Goal: Task Accomplishment & Management: Manage account settings

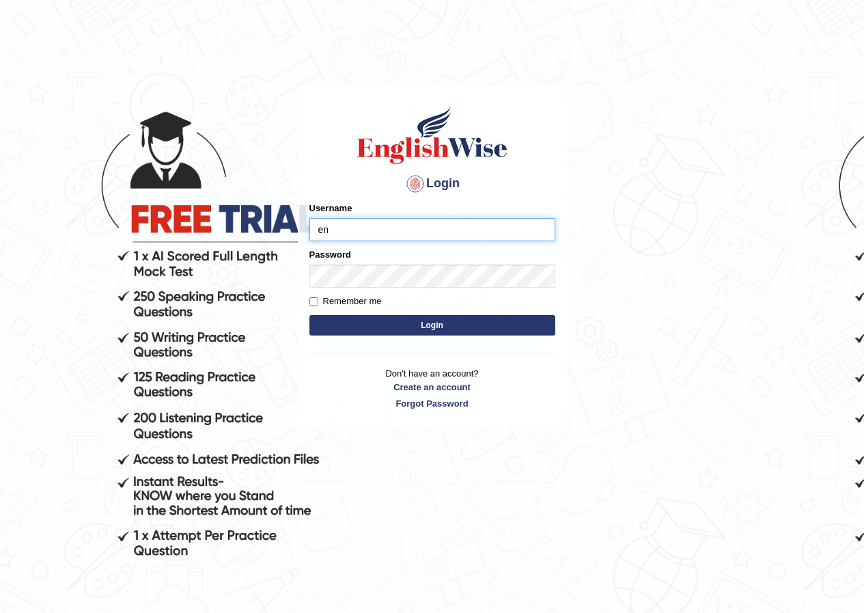
type input "e"
type input "z"
type input "annifred_parramatta"
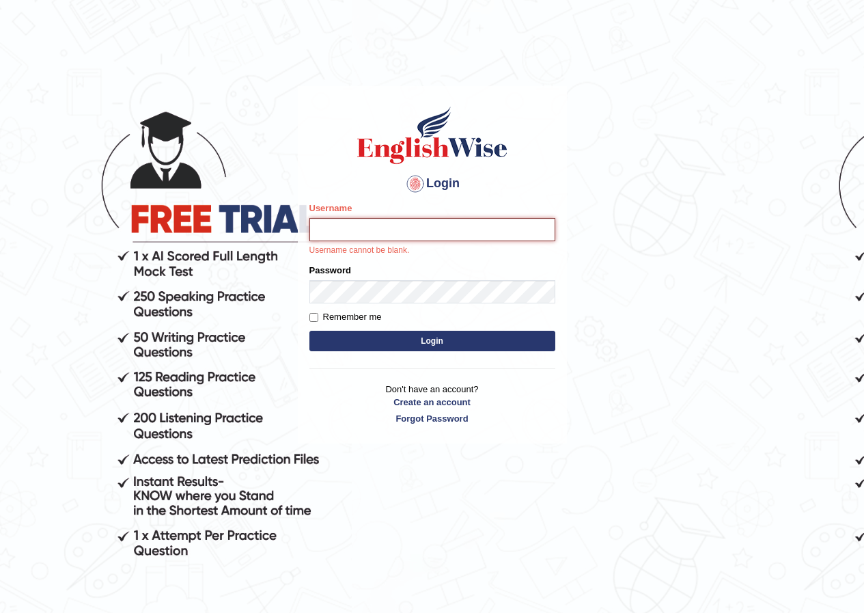
click at [401, 238] on input "Username" at bounding box center [433, 229] width 246 height 23
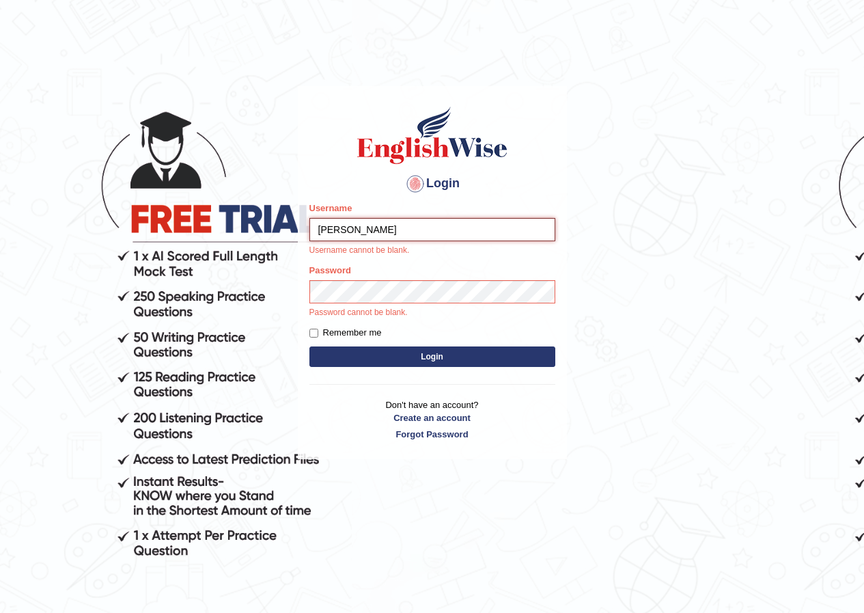
type input "annifred_parramatta"
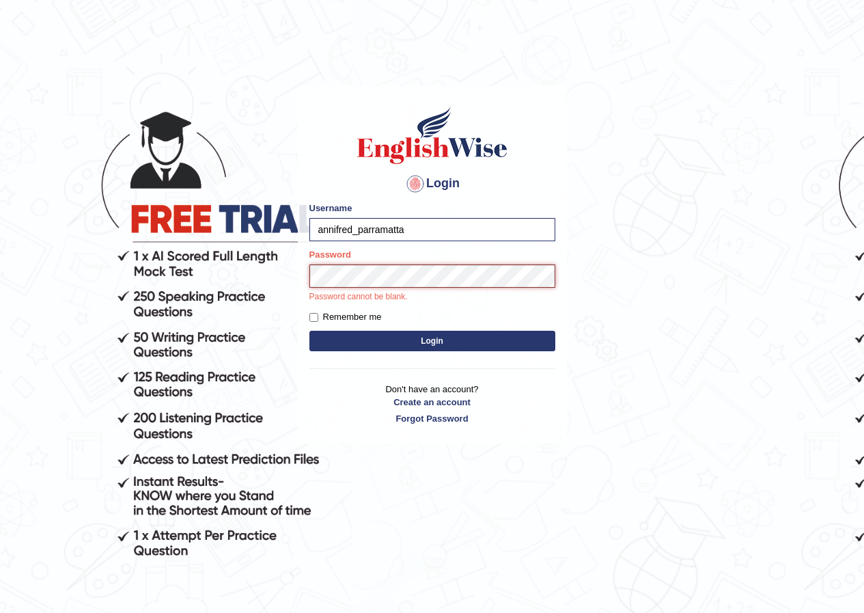
click at [310, 331] on button "Login" at bounding box center [433, 341] width 246 height 21
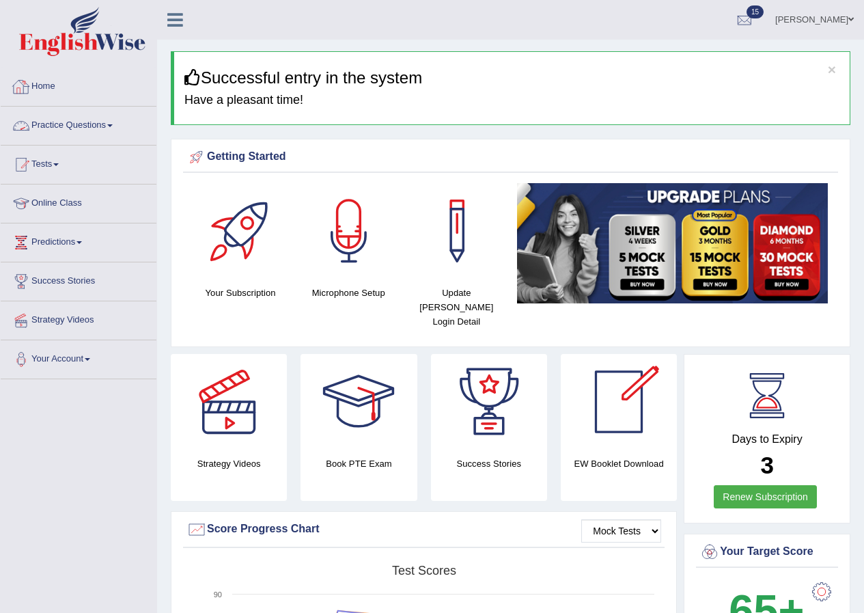
click at [77, 126] on link "Practice Questions" at bounding box center [79, 124] width 156 height 34
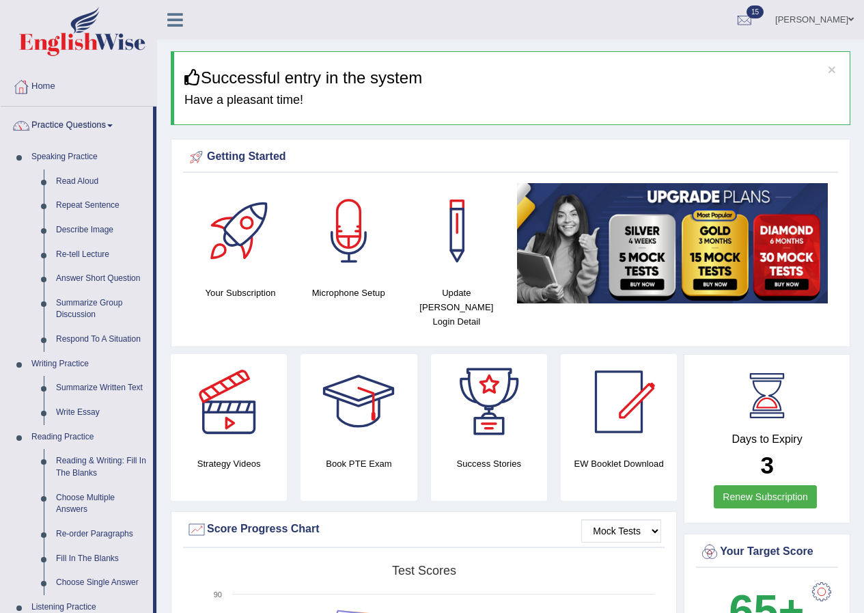
click at [100, 125] on link "Practice Questions" at bounding box center [77, 124] width 152 height 34
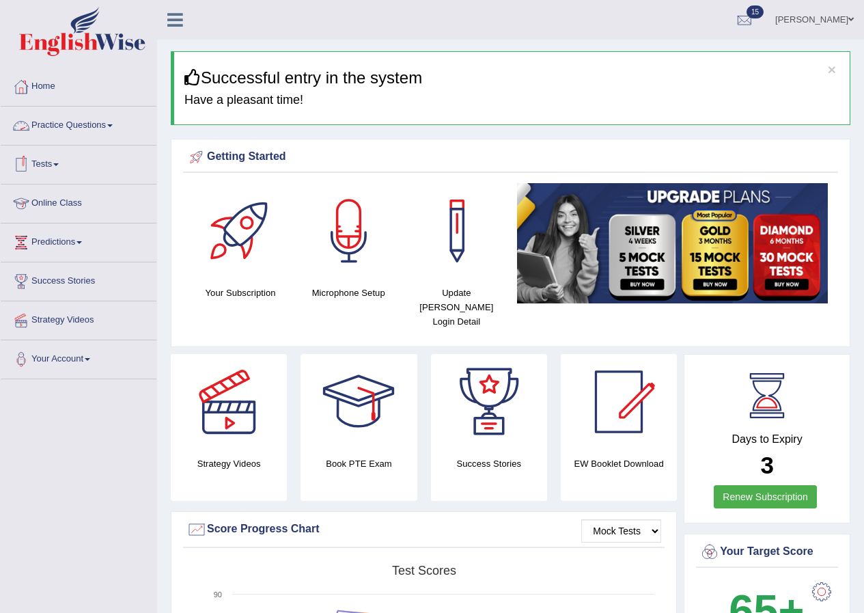
click at [69, 122] on link "Practice Questions" at bounding box center [79, 124] width 156 height 34
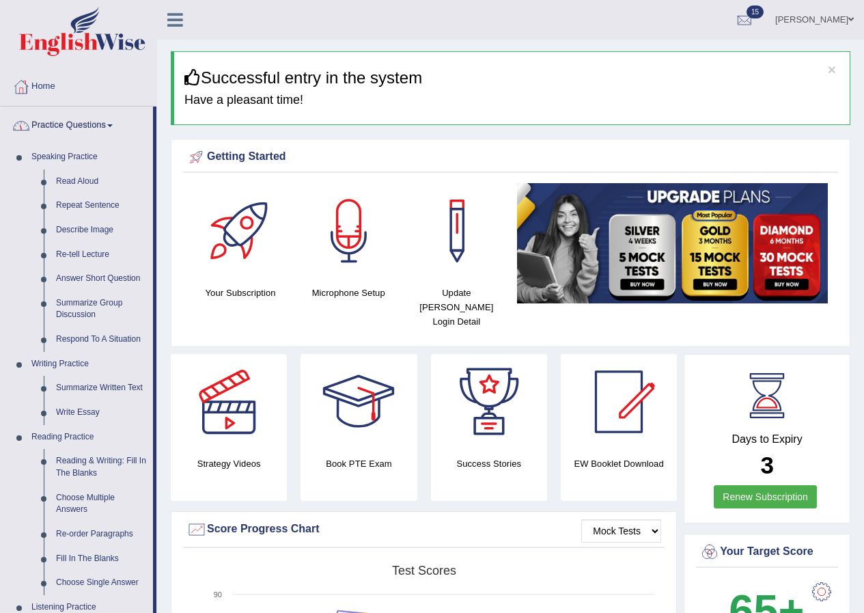
click at [111, 130] on link "Practice Questions" at bounding box center [77, 124] width 152 height 34
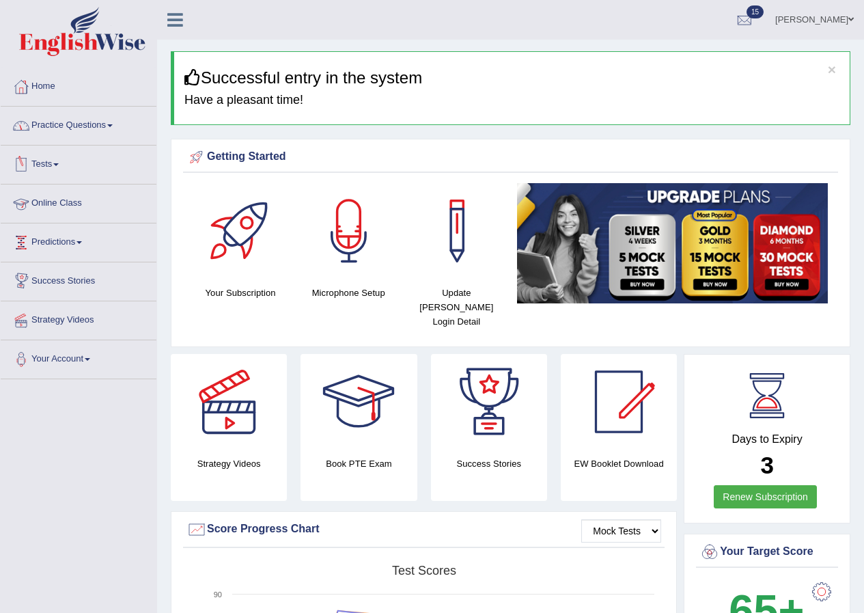
click at [56, 163] on link "Tests" at bounding box center [79, 163] width 156 height 34
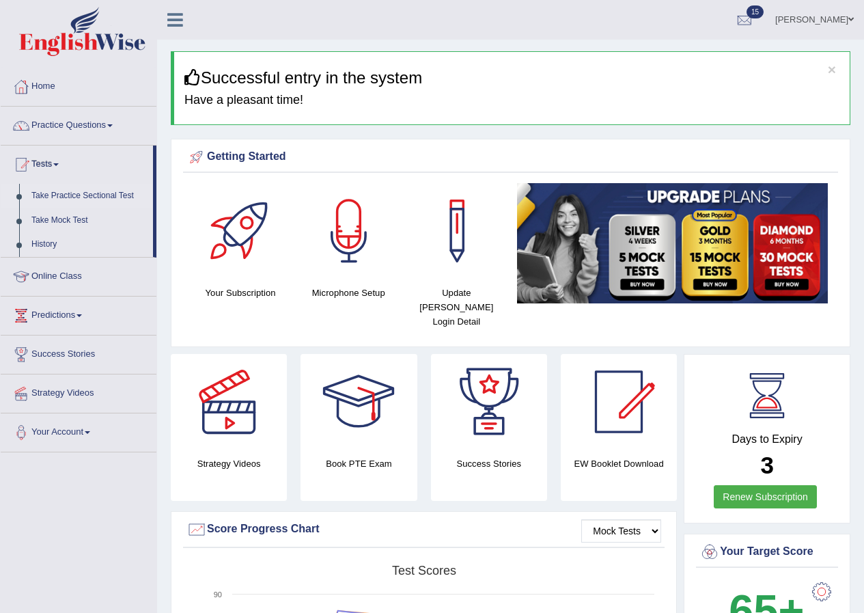
click at [83, 191] on link "Take Practice Sectional Test" at bounding box center [89, 196] width 128 height 25
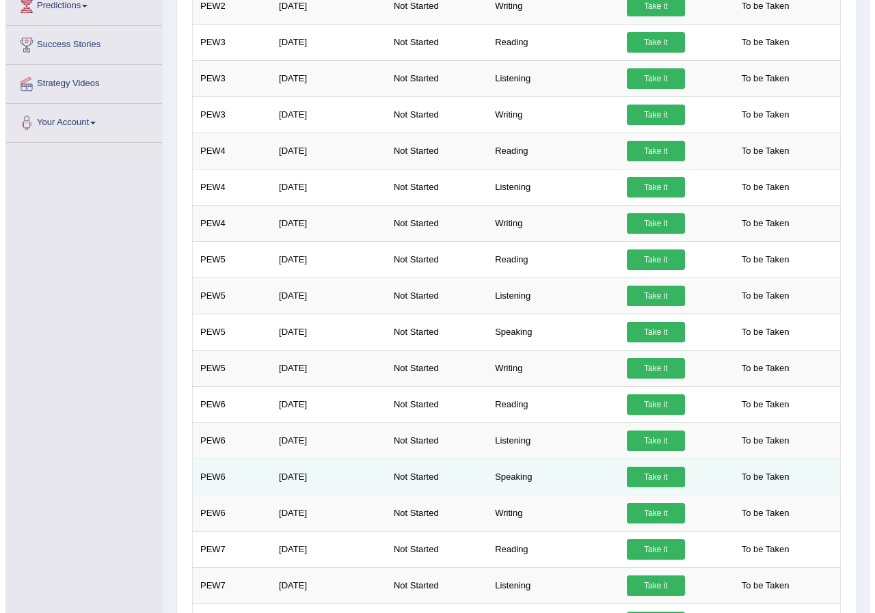
scroll to position [342, 0]
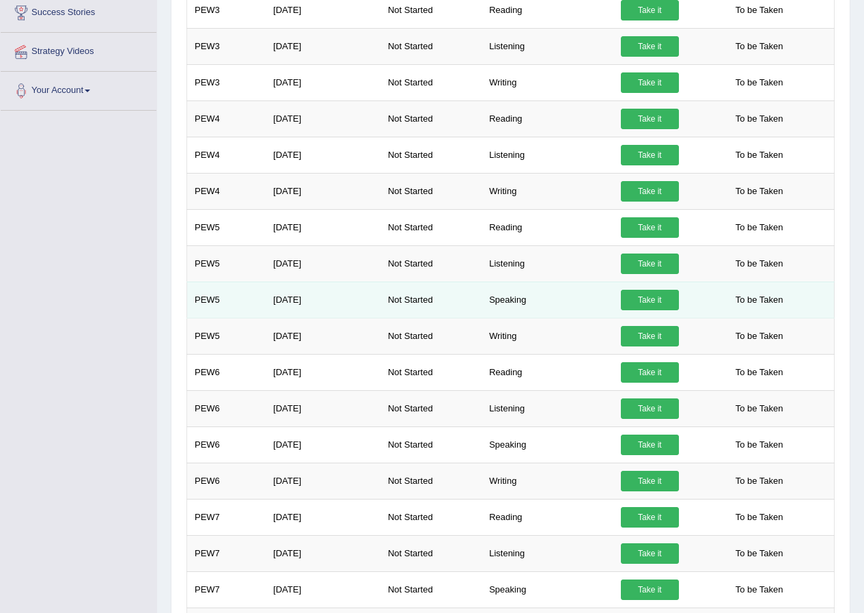
click at [640, 298] on link "Take it" at bounding box center [650, 300] width 58 height 21
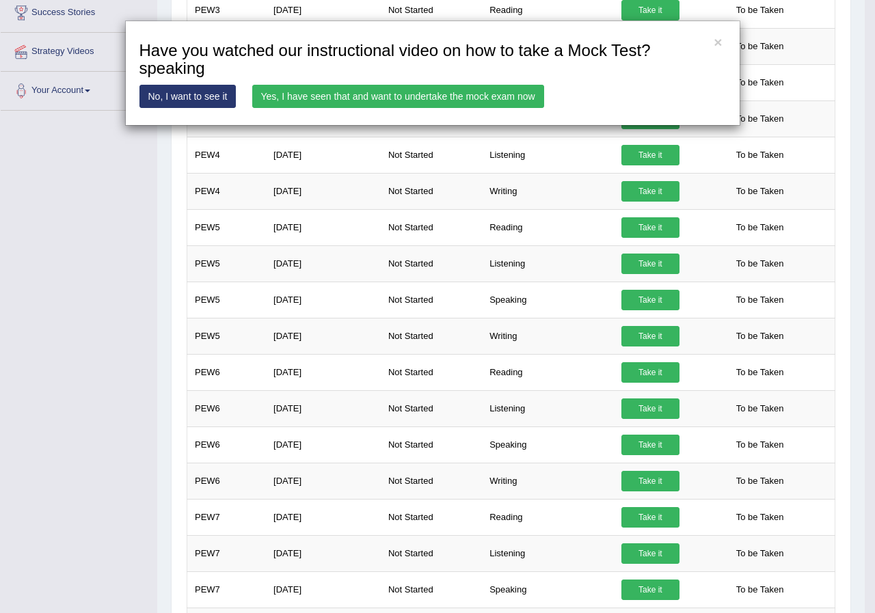
click at [424, 93] on link "Yes, I have seen that and want to undertake the mock exam now" at bounding box center [398, 96] width 292 height 23
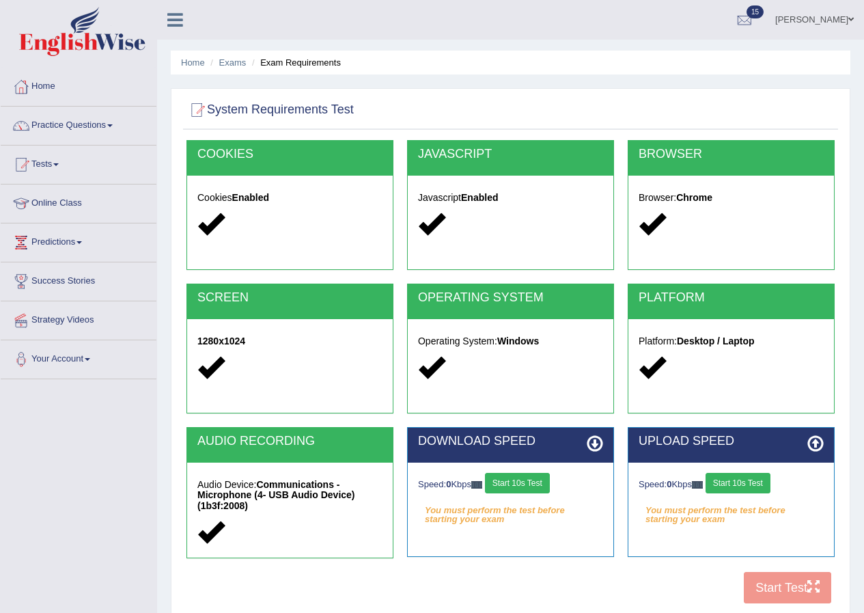
click at [523, 482] on button "Start 10s Test" at bounding box center [517, 483] width 65 height 21
click at [763, 482] on button "Start 10s Test" at bounding box center [738, 483] width 65 height 21
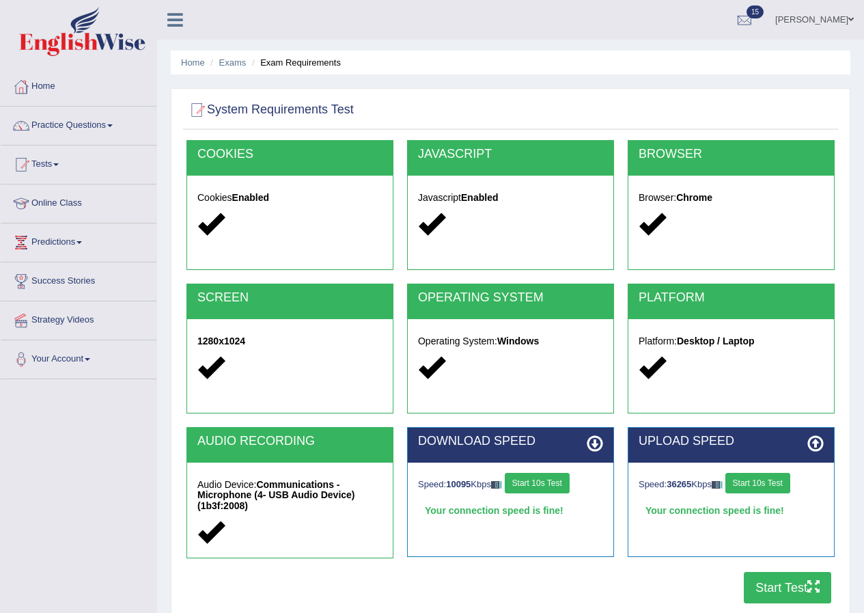
click at [780, 584] on button "Start Test" at bounding box center [787, 587] width 87 height 31
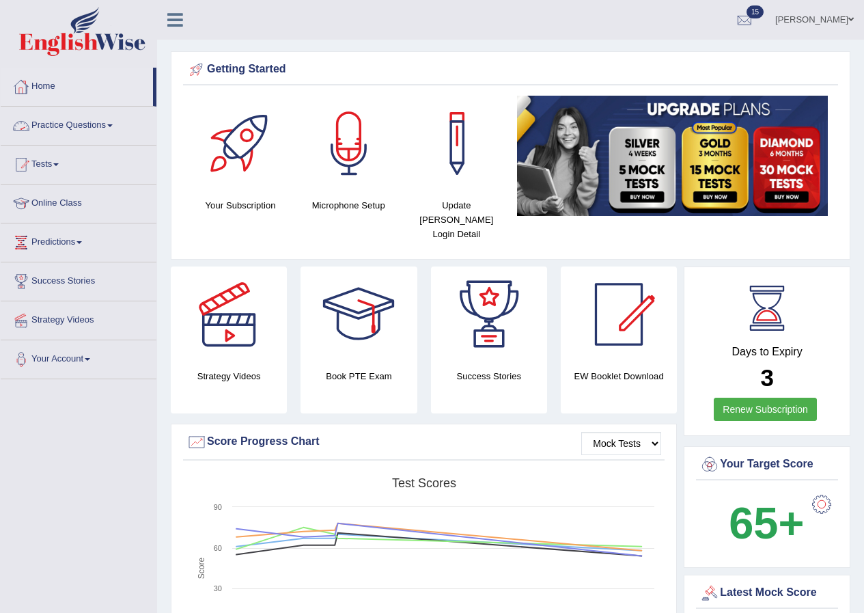
click at [97, 120] on link "Practice Questions" at bounding box center [79, 124] width 156 height 34
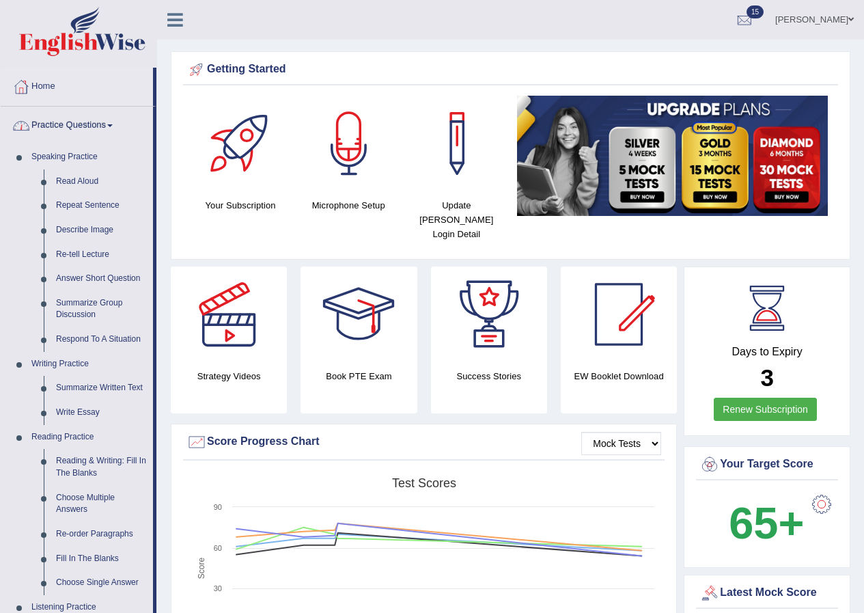
click at [97, 120] on link "Practice Questions" at bounding box center [77, 124] width 152 height 34
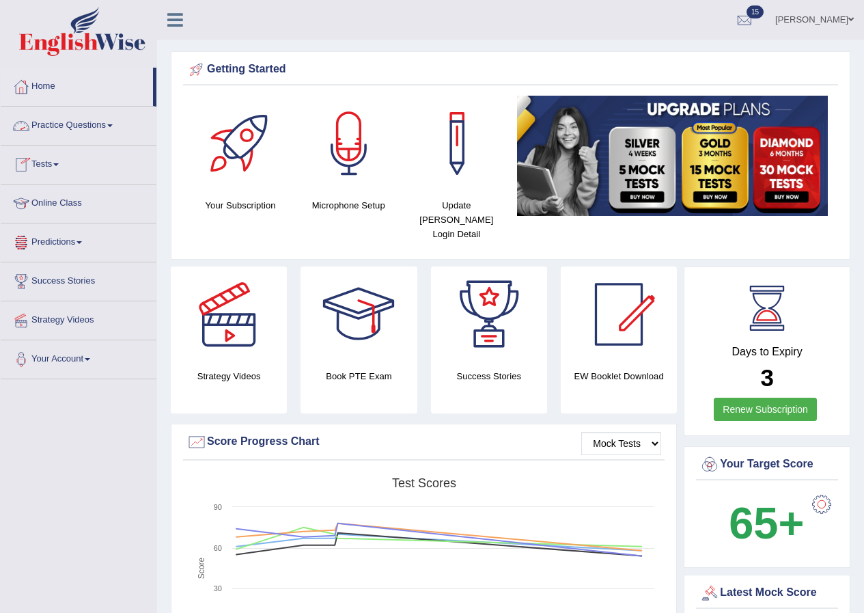
click at [51, 159] on link "Tests" at bounding box center [79, 163] width 156 height 34
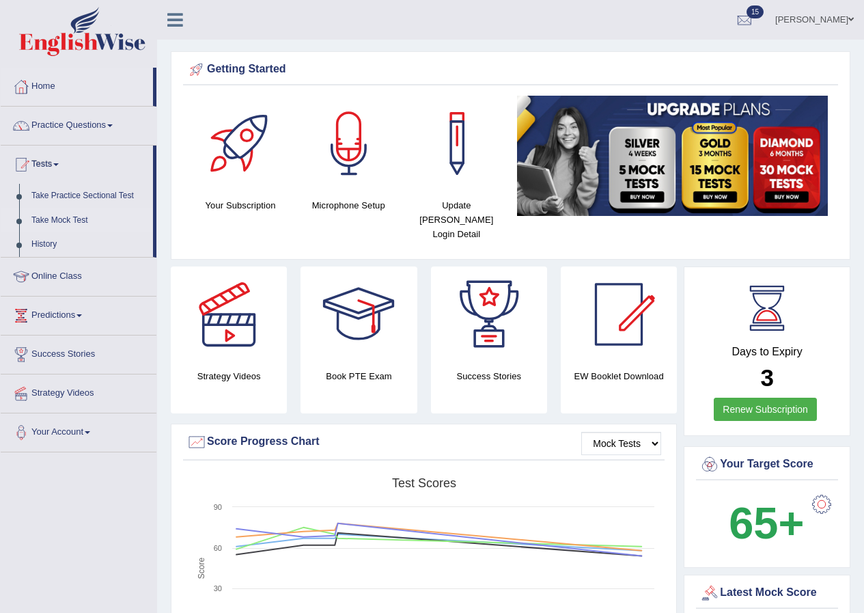
click at [78, 216] on link "Take Mock Test" at bounding box center [89, 220] width 128 height 25
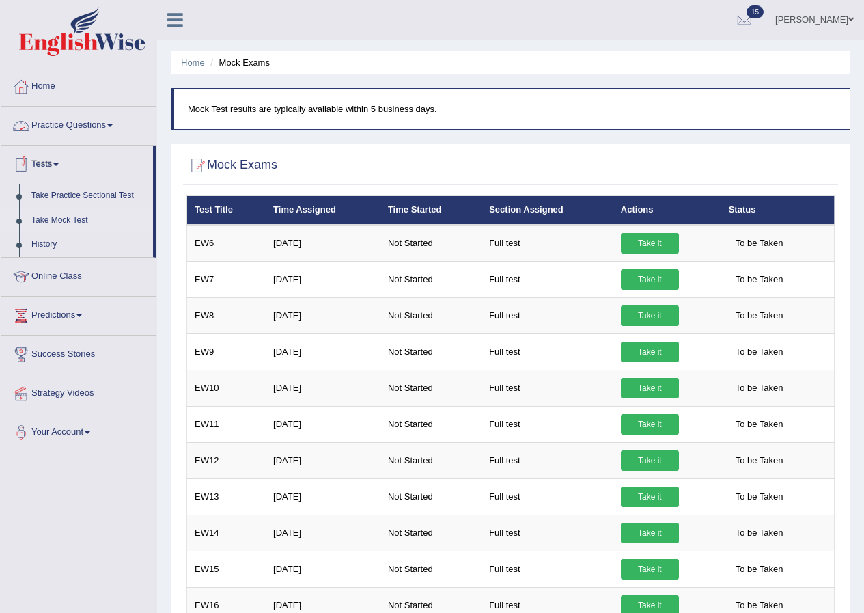
click at [80, 124] on link "Practice Questions" at bounding box center [79, 124] width 156 height 34
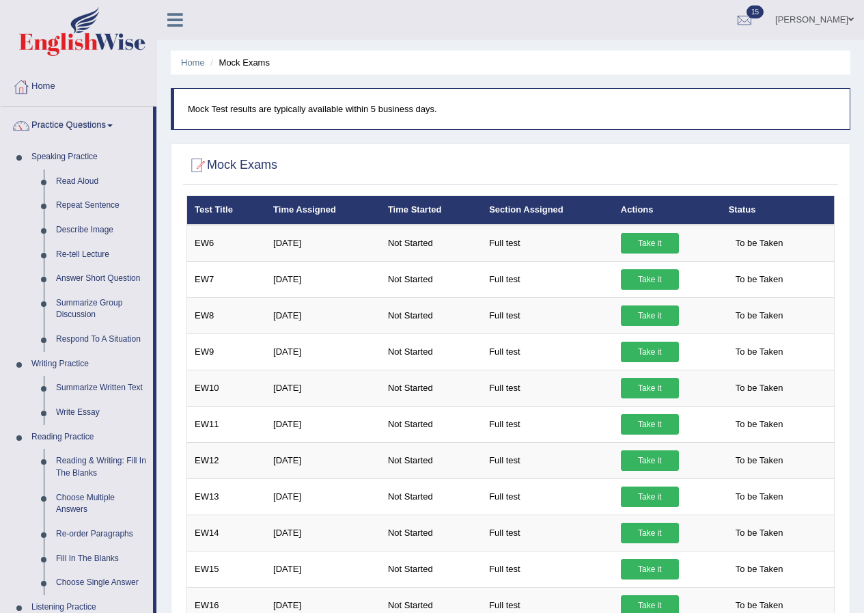
click at [98, 126] on link "Practice Questions" at bounding box center [77, 124] width 152 height 34
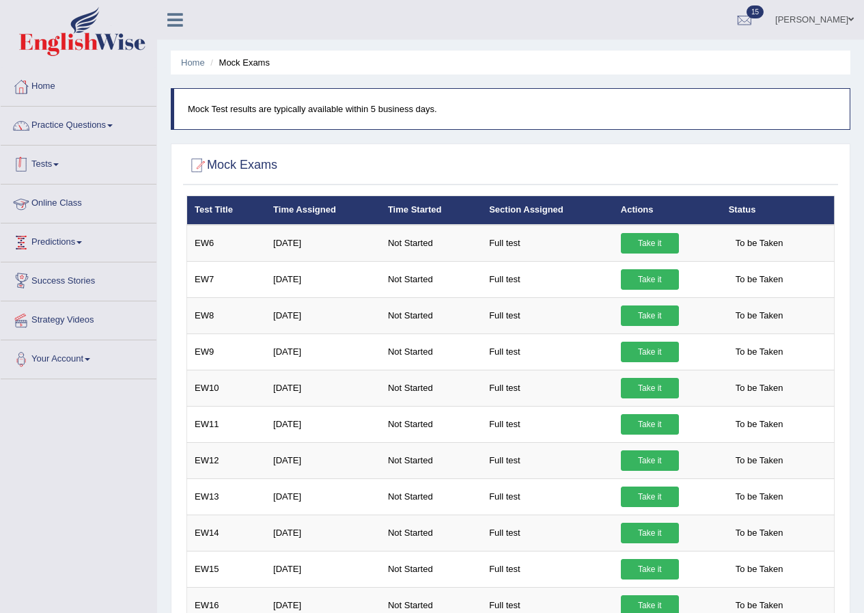
click at [51, 168] on link "Tests" at bounding box center [79, 163] width 156 height 34
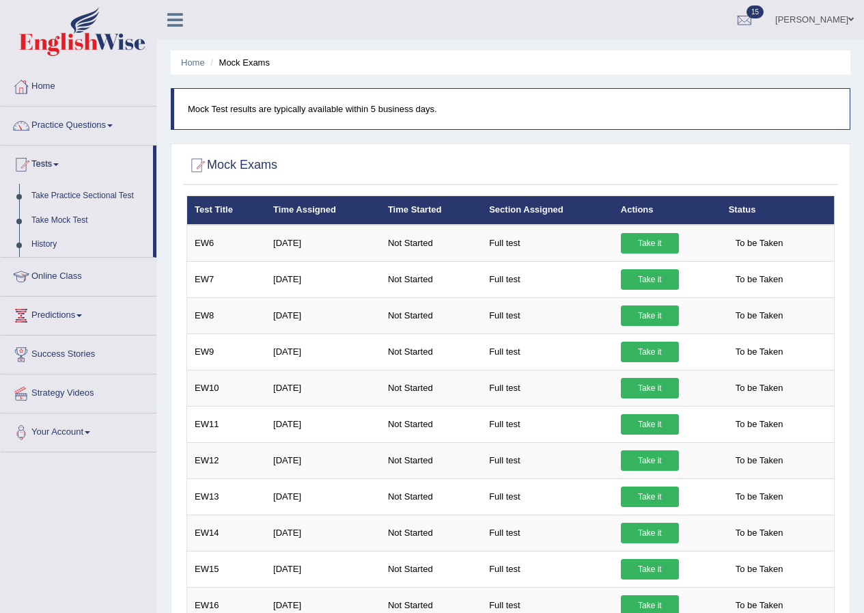
click at [61, 192] on link "Take Practice Sectional Test" at bounding box center [89, 196] width 128 height 25
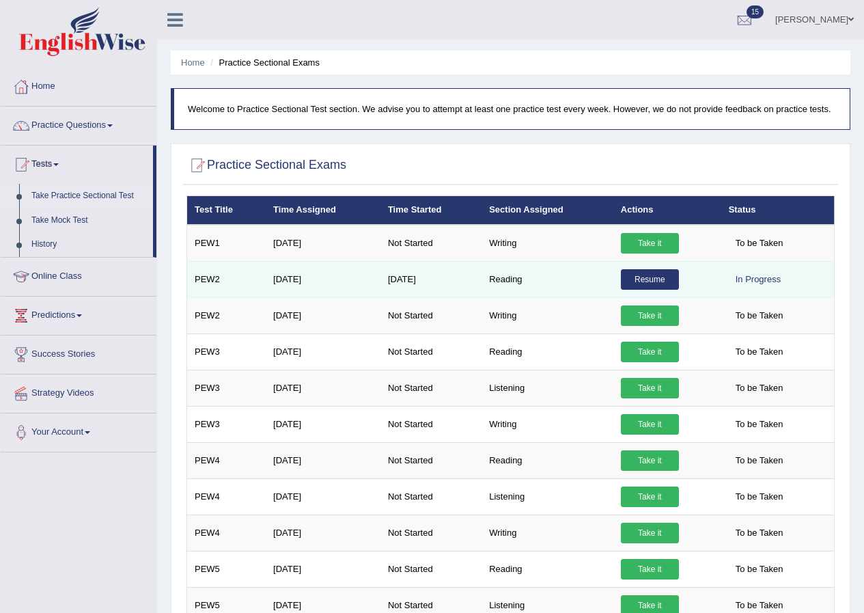
click at [659, 281] on link "Resume" at bounding box center [650, 279] width 58 height 21
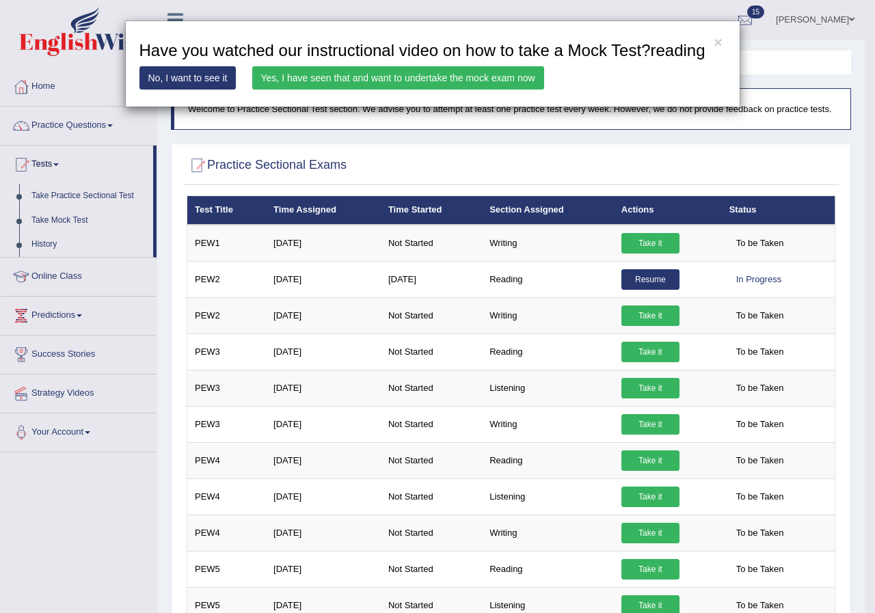
click at [382, 72] on link "Yes, I have seen that and want to undertake the mock exam now" at bounding box center [398, 77] width 292 height 23
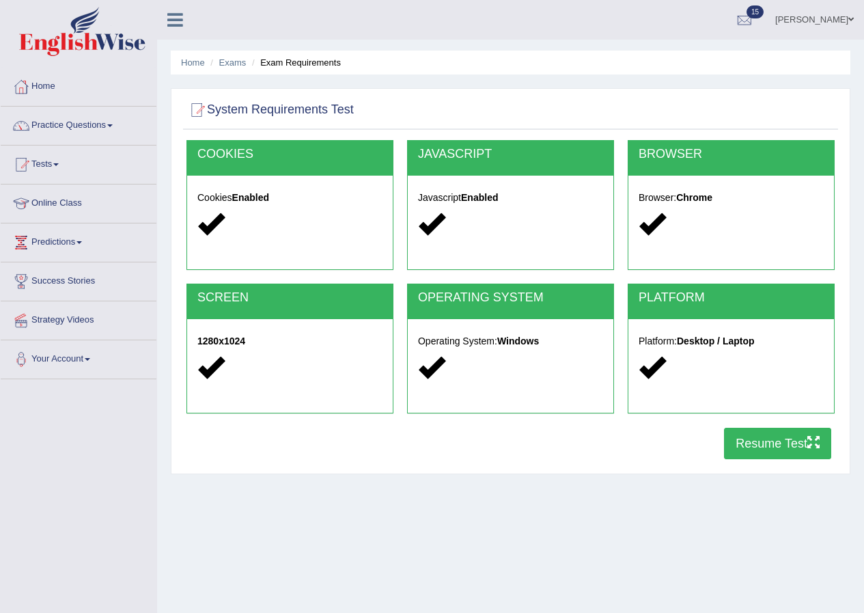
click at [780, 446] on button "Resume Test" at bounding box center [777, 443] width 107 height 31
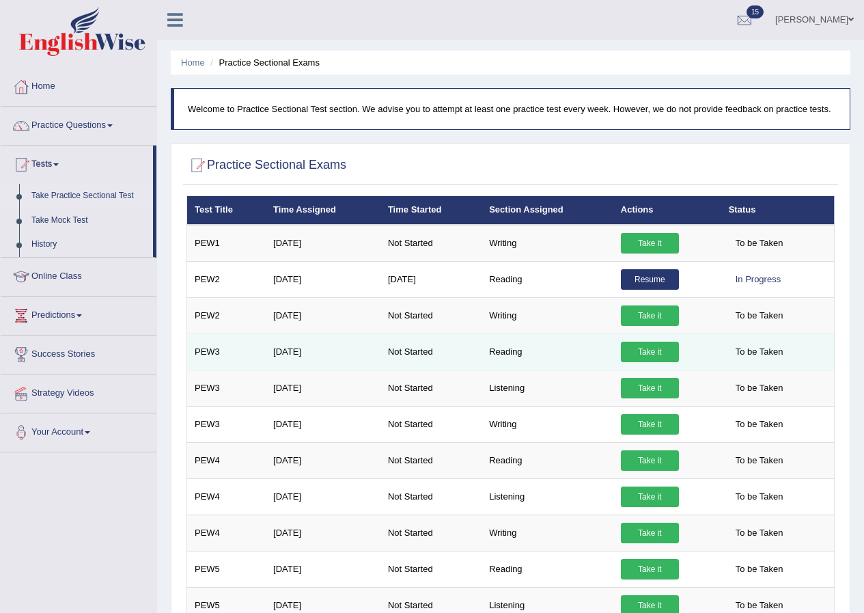
click at [653, 355] on link "Take it" at bounding box center [650, 352] width 58 height 21
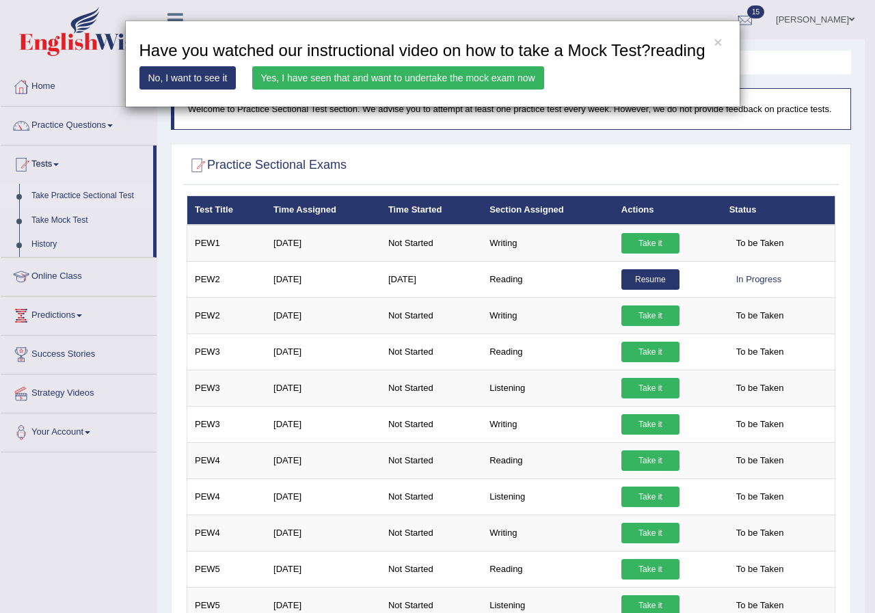
click at [524, 76] on link "Yes, I have seen that and want to undertake the mock exam now" at bounding box center [398, 77] width 292 height 23
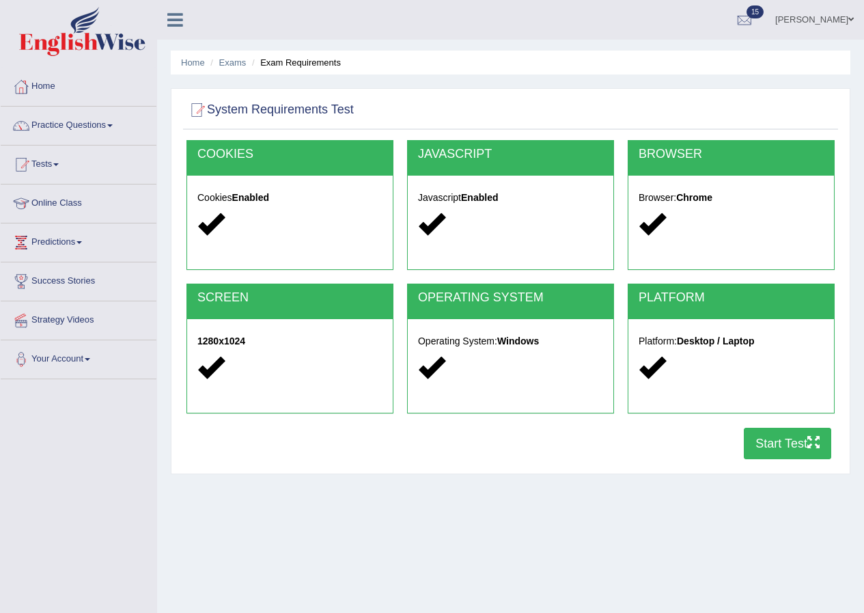
click at [790, 440] on button "Start Test" at bounding box center [787, 443] width 87 height 31
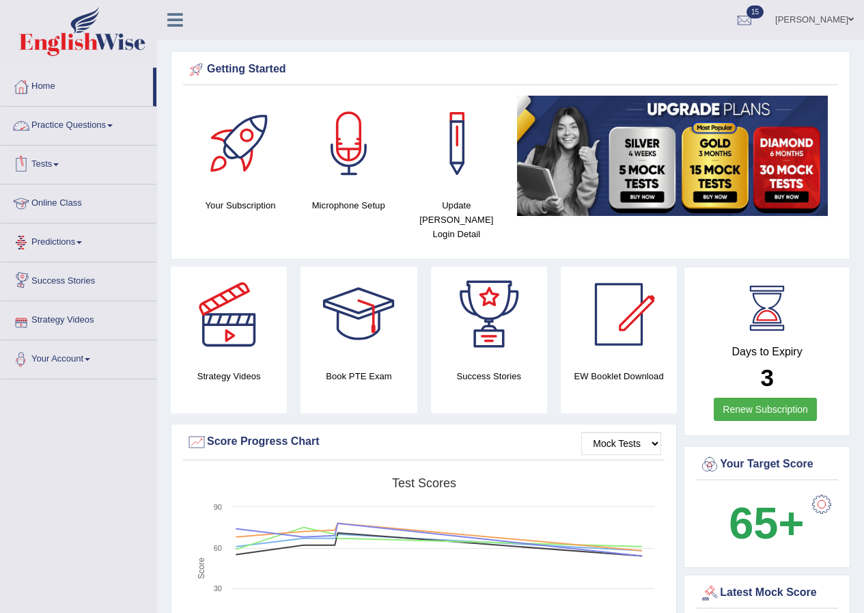
click at [113, 127] on link "Practice Questions" at bounding box center [79, 124] width 156 height 34
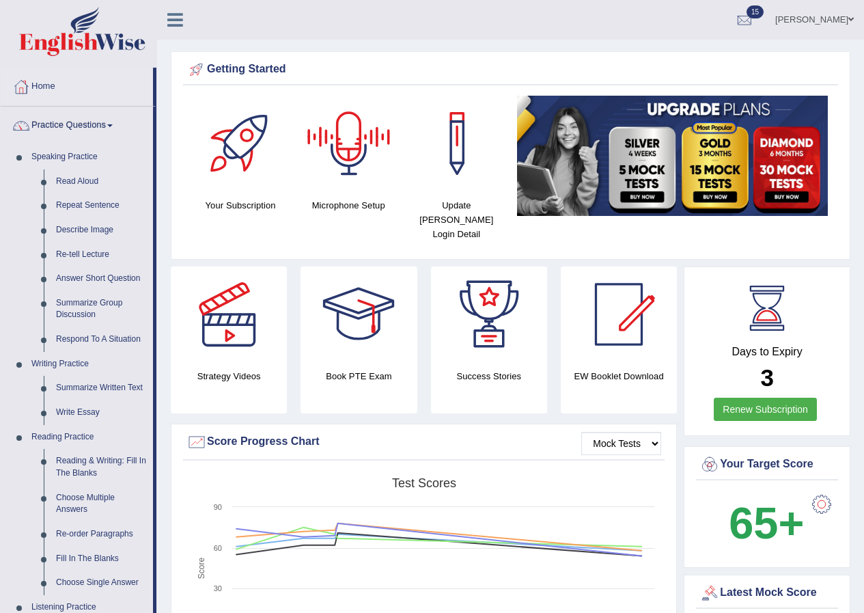
click at [839, 12] on link "[PERSON_NAME]" at bounding box center [814, 18] width 99 height 36
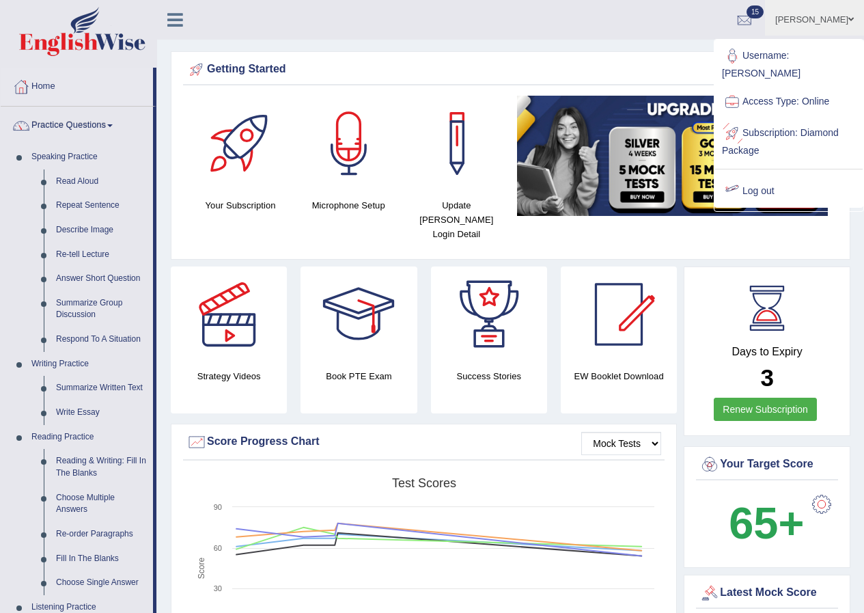
click at [743, 187] on link "Log out" at bounding box center [789, 191] width 148 height 31
